Goal: Task Accomplishment & Management: Use online tool/utility

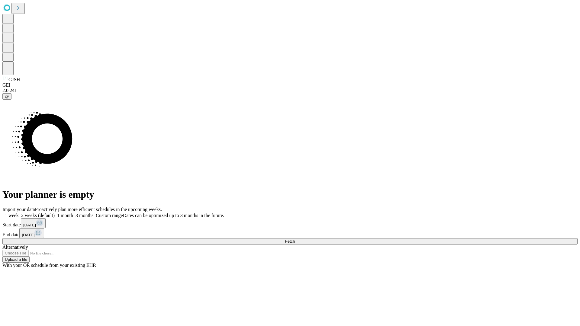
click at [295, 239] on span "Fetch" at bounding box center [290, 241] width 10 height 5
